Goal: Task Accomplishment & Management: Complete application form

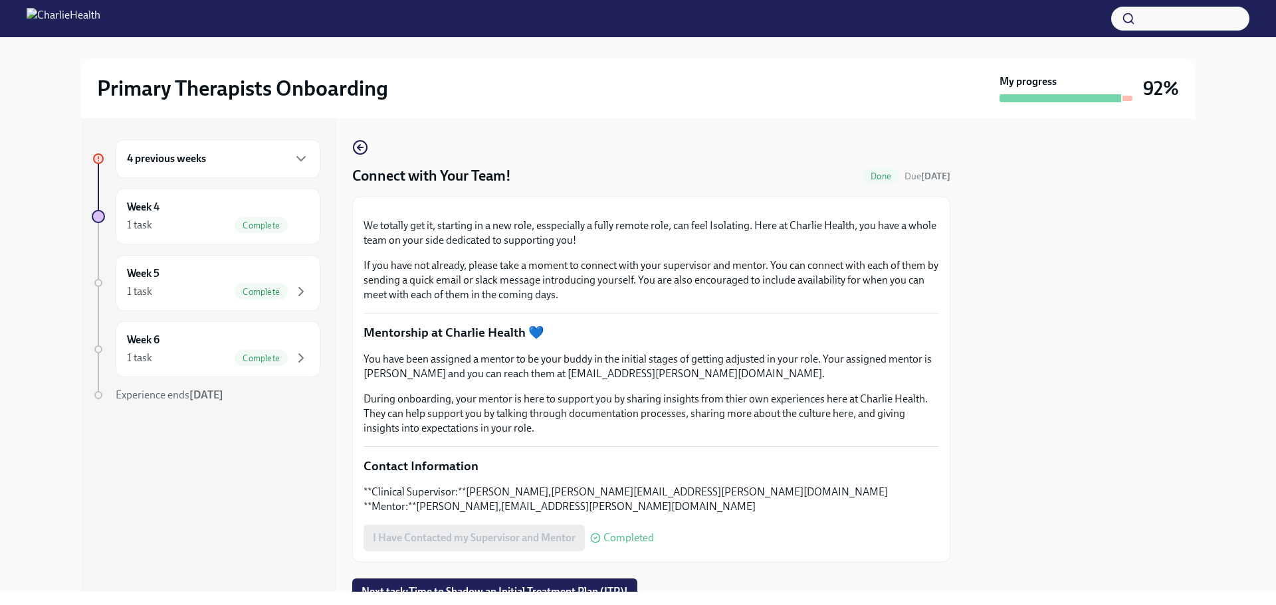
click at [187, 165] on h6 "4 previous weeks" at bounding box center [166, 158] width 79 height 15
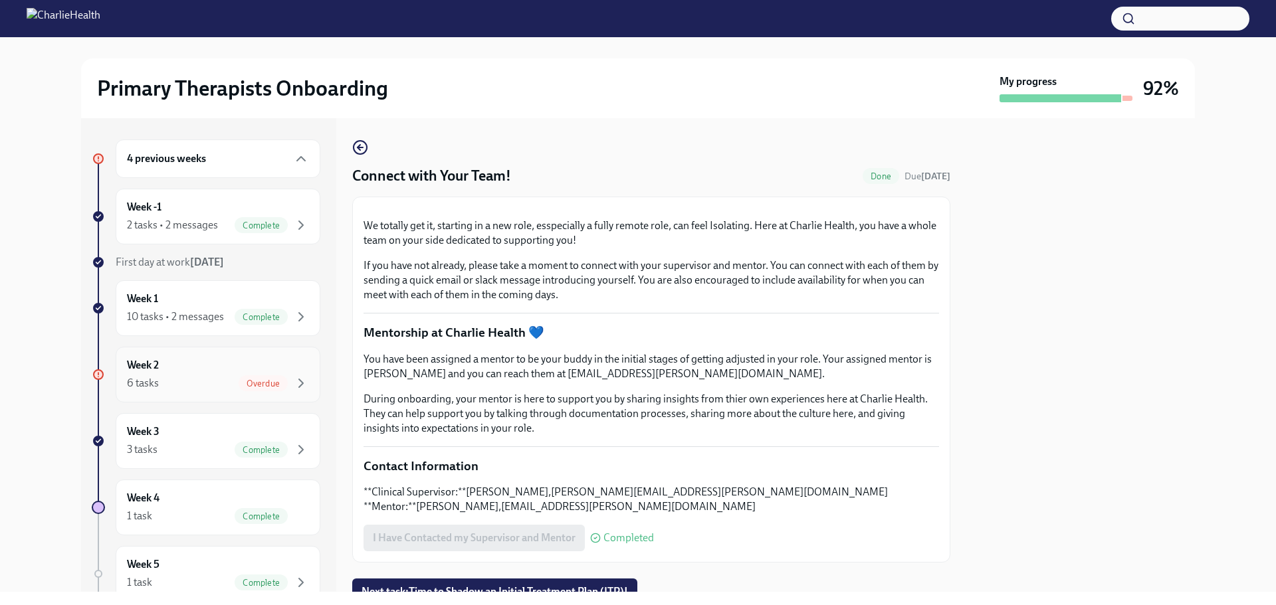
click at [191, 391] on div "6 tasks Overdue" at bounding box center [218, 383] width 182 height 16
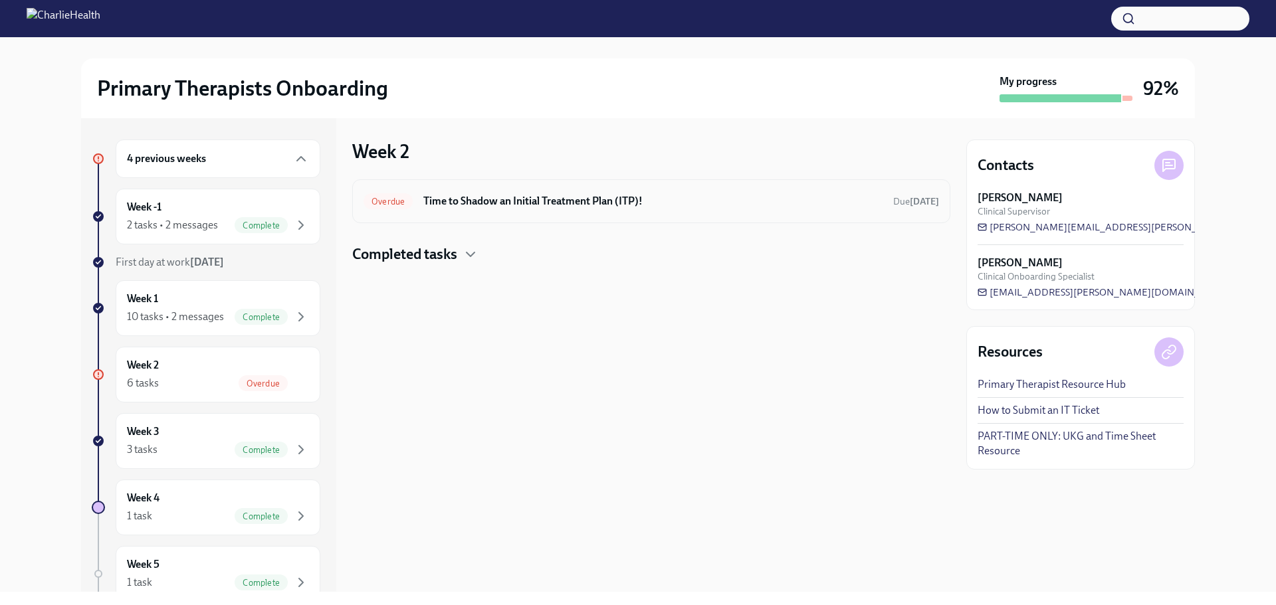
click at [549, 207] on h6 "Time to Shadow an Initial Treatment Plan (ITP)!" at bounding box center [652, 201] width 459 height 15
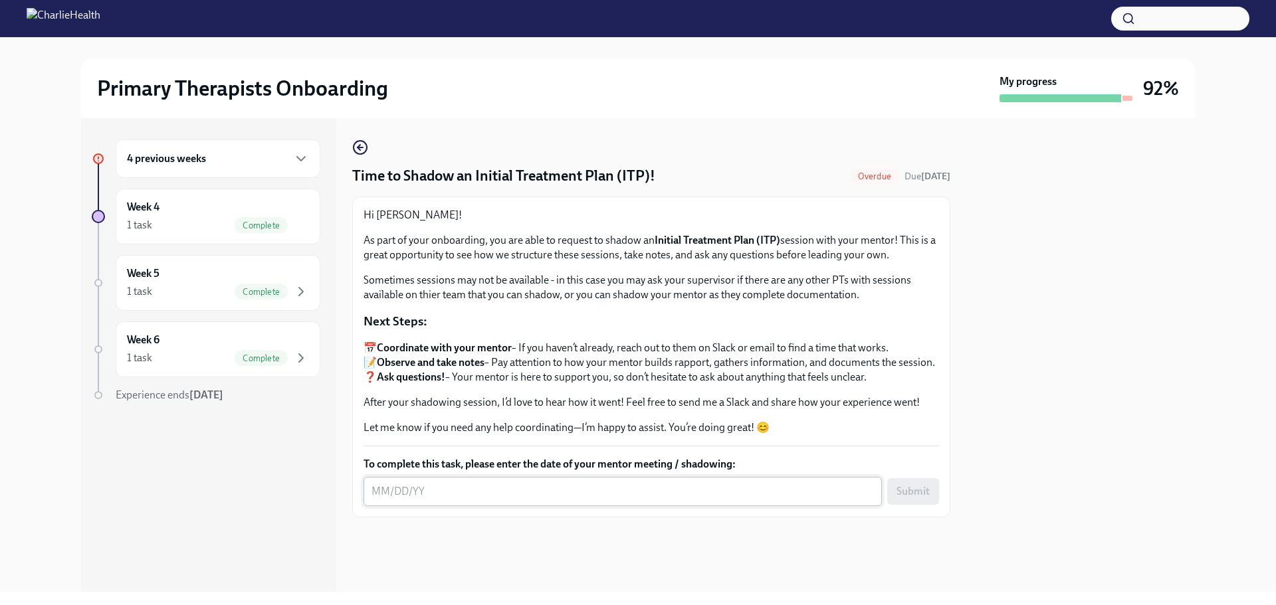
click at [374, 500] on textarea "To complete this task, please enter the date of your mentor meeting / shadowing:" at bounding box center [622, 492] width 502 height 16
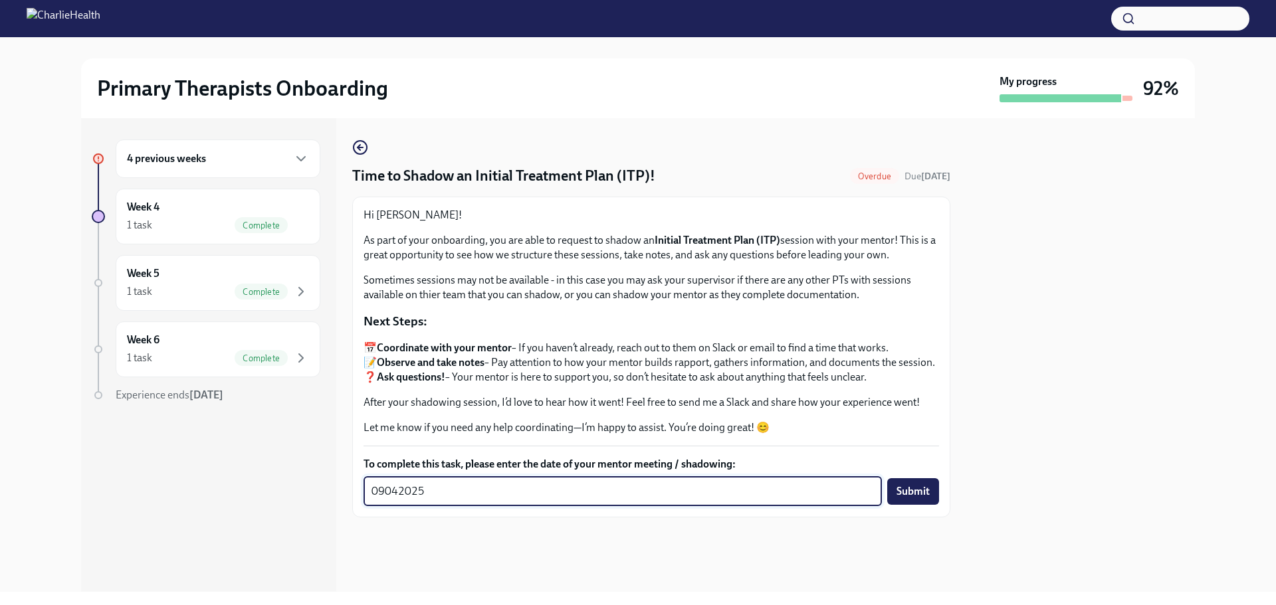
click at [381, 500] on textarea "09042025" at bounding box center [622, 492] width 502 height 16
click at [401, 500] on textarea "09/042025" at bounding box center [622, 492] width 502 height 16
type textarea "[DATE]"
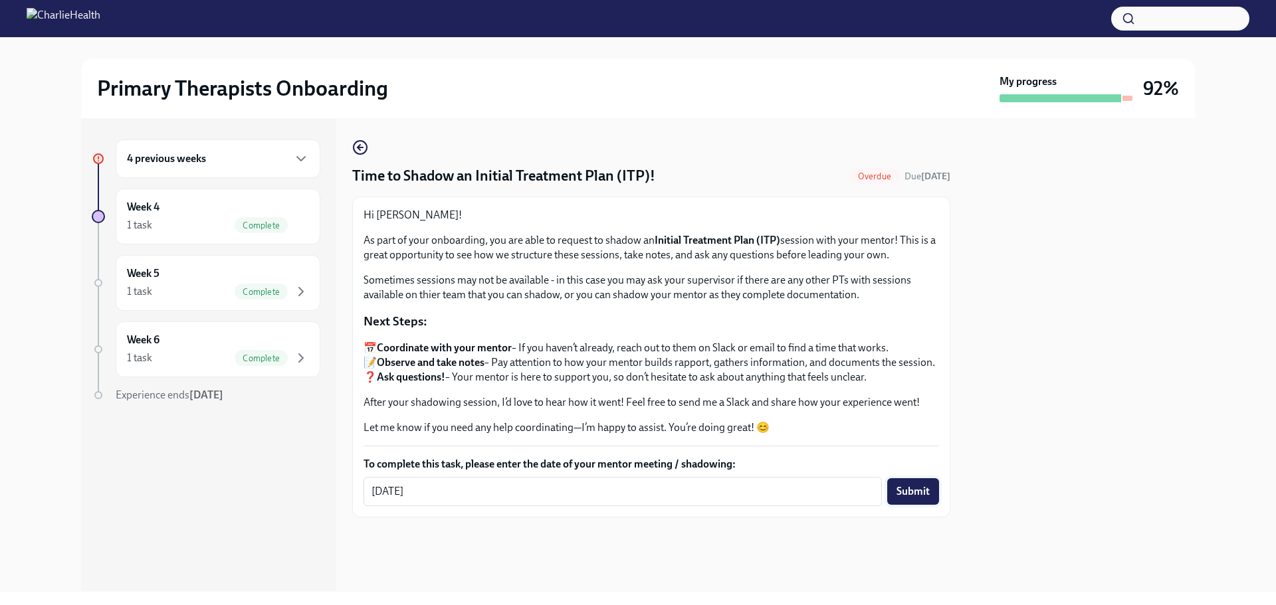
click at [909, 498] on span "Submit" at bounding box center [912, 491] width 33 height 13
